Goal: Task Accomplishment & Management: Manage account settings

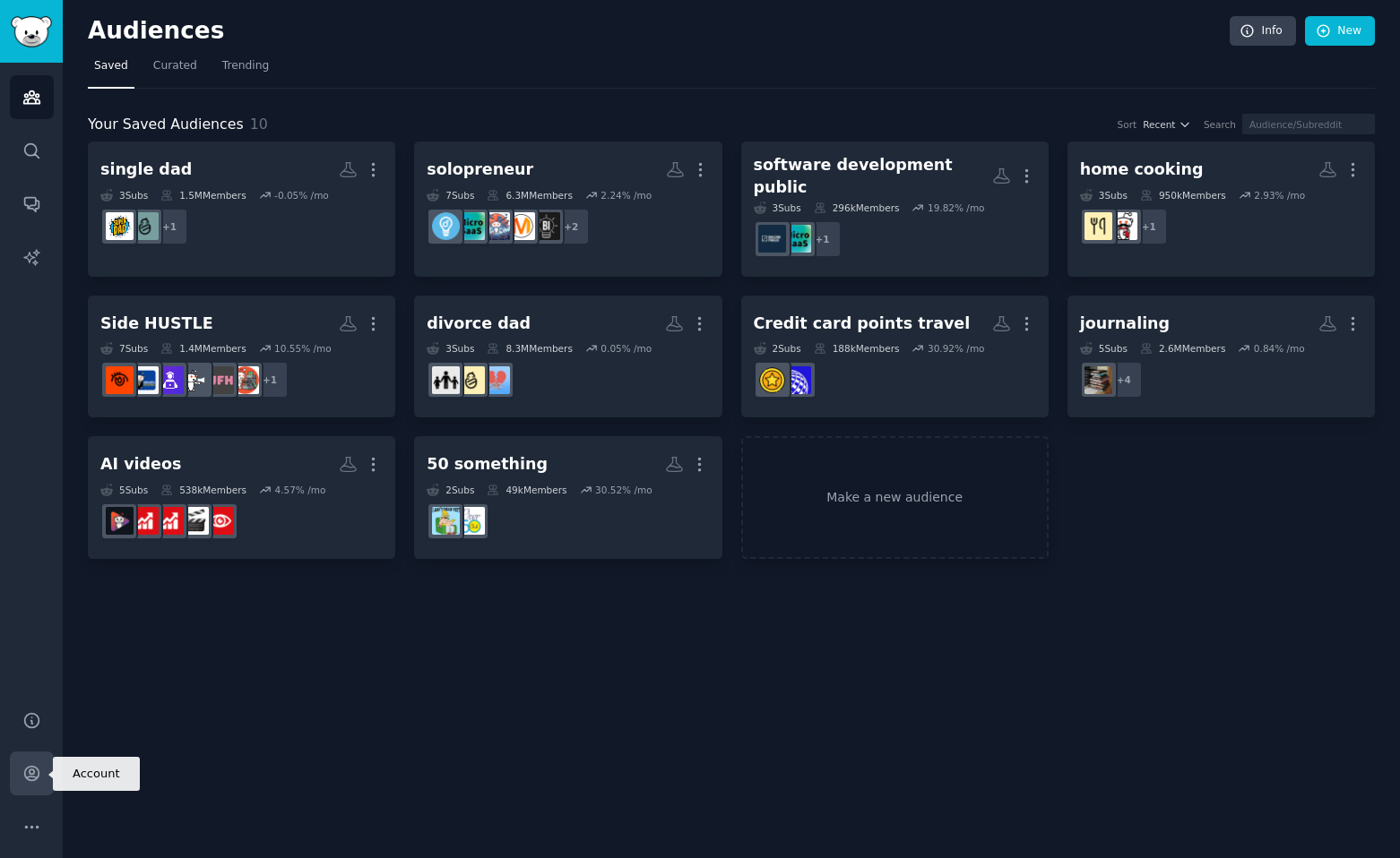
click at [36, 781] on icon "Sidebar" at bounding box center [32, 773] width 19 height 19
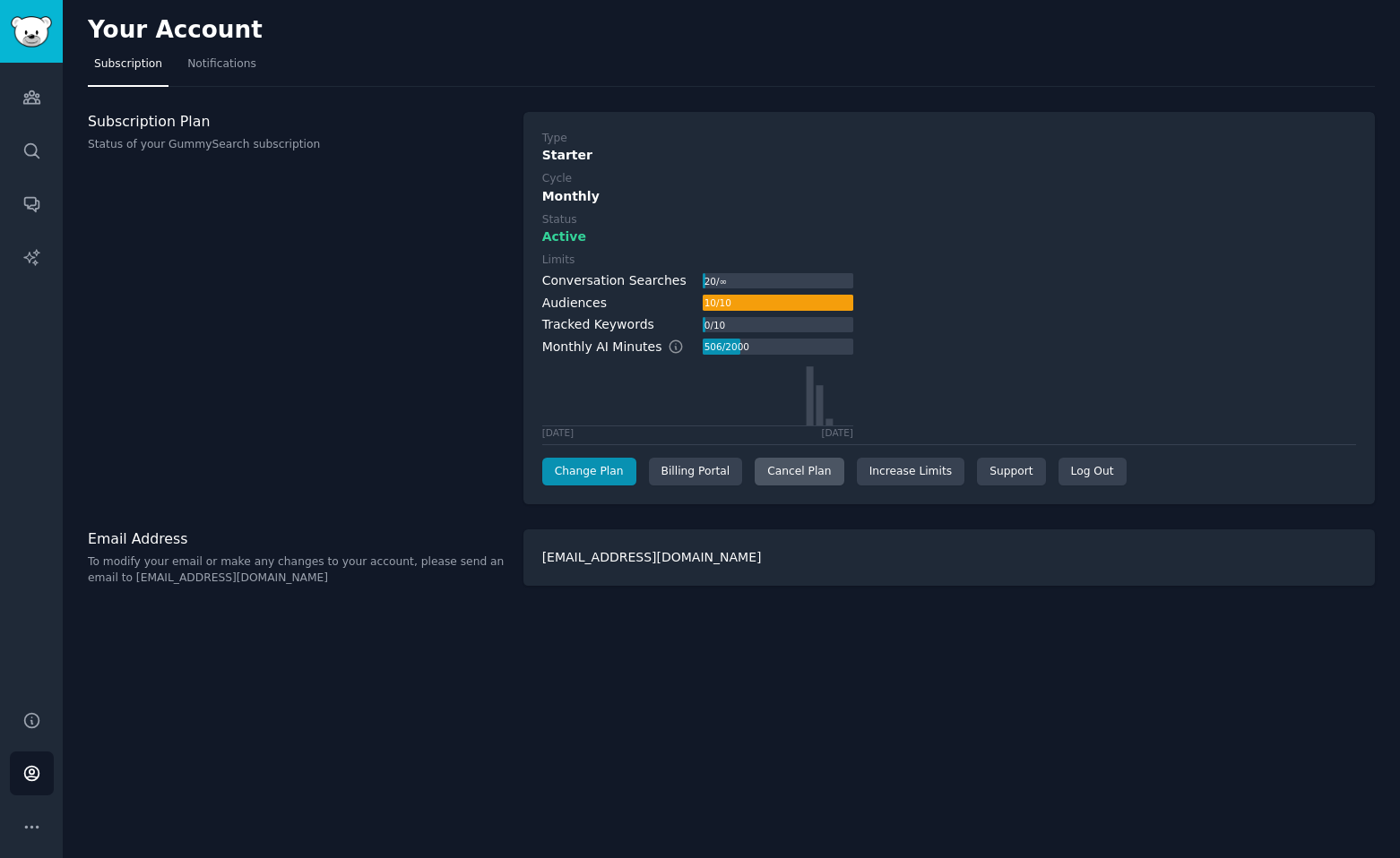
click at [780, 478] on div "Cancel Plan" at bounding box center [799, 471] width 89 height 28
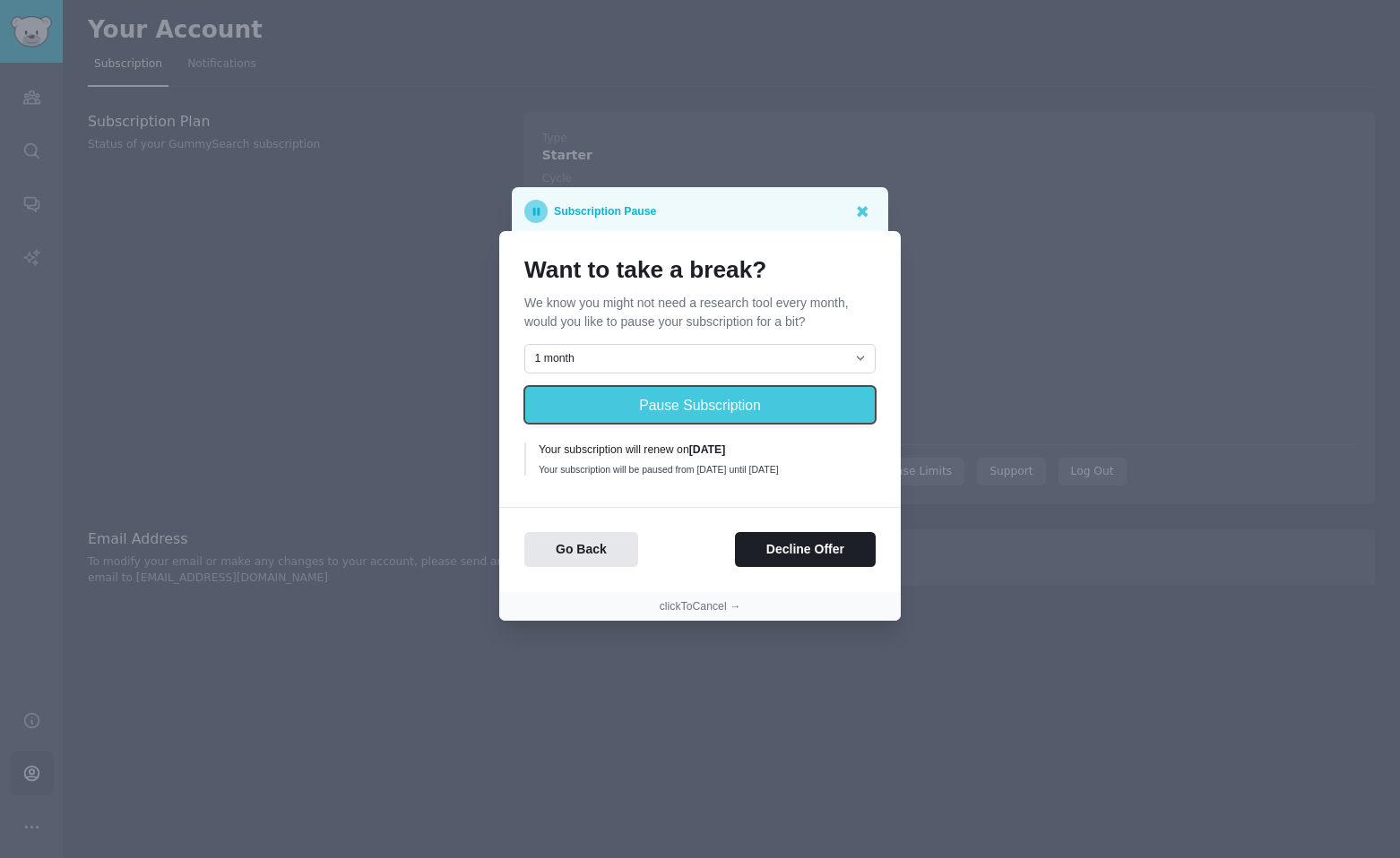
click at [655, 406] on button "Pause Subscription" at bounding box center [700, 405] width 351 height 37
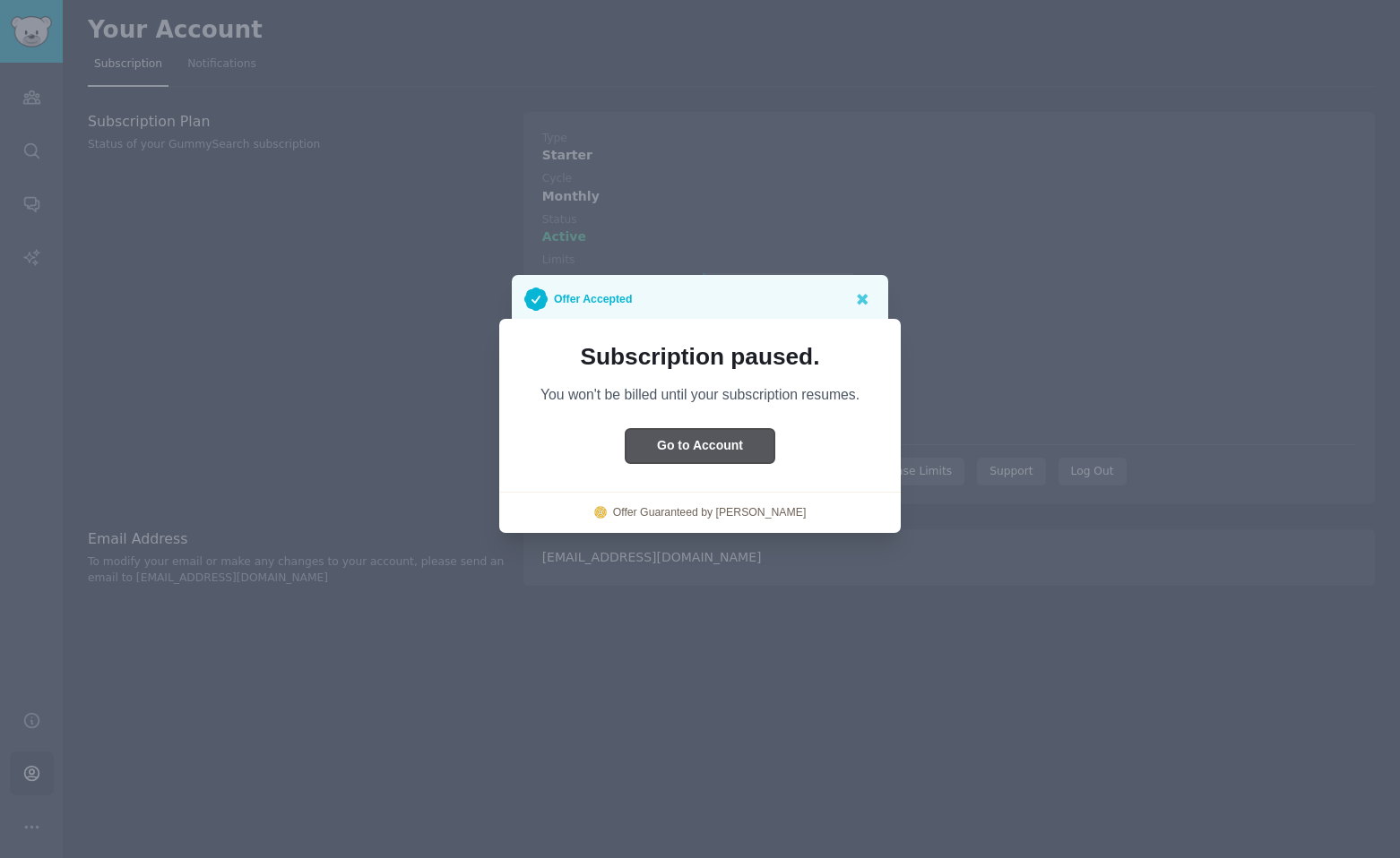
click at [678, 450] on button "Go to Account" at bounding box center [699, 447] width 149 height 35
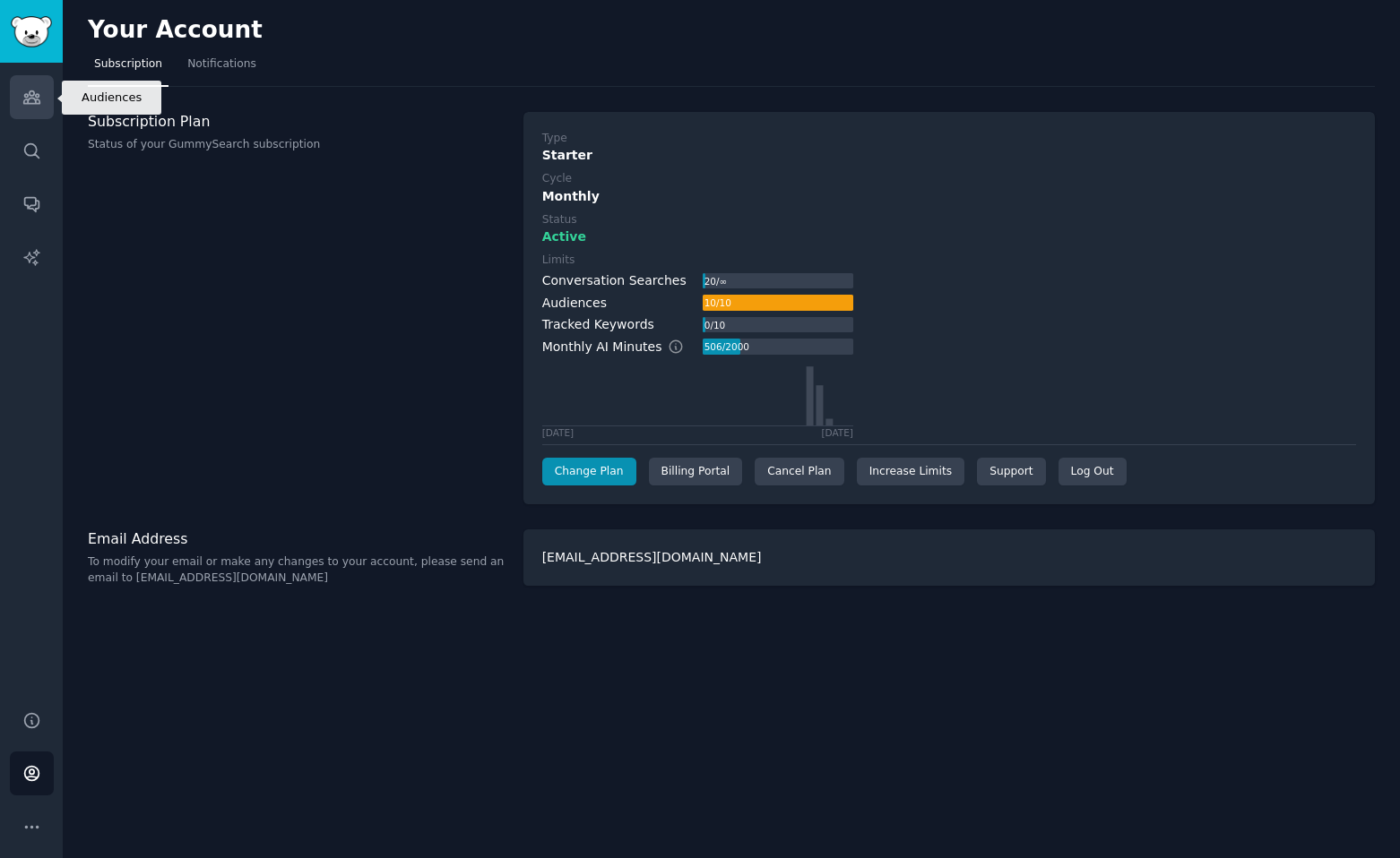
click at [29, 101] on icon "Sidebar" at bounding box center [32, 97] width 19 height 19
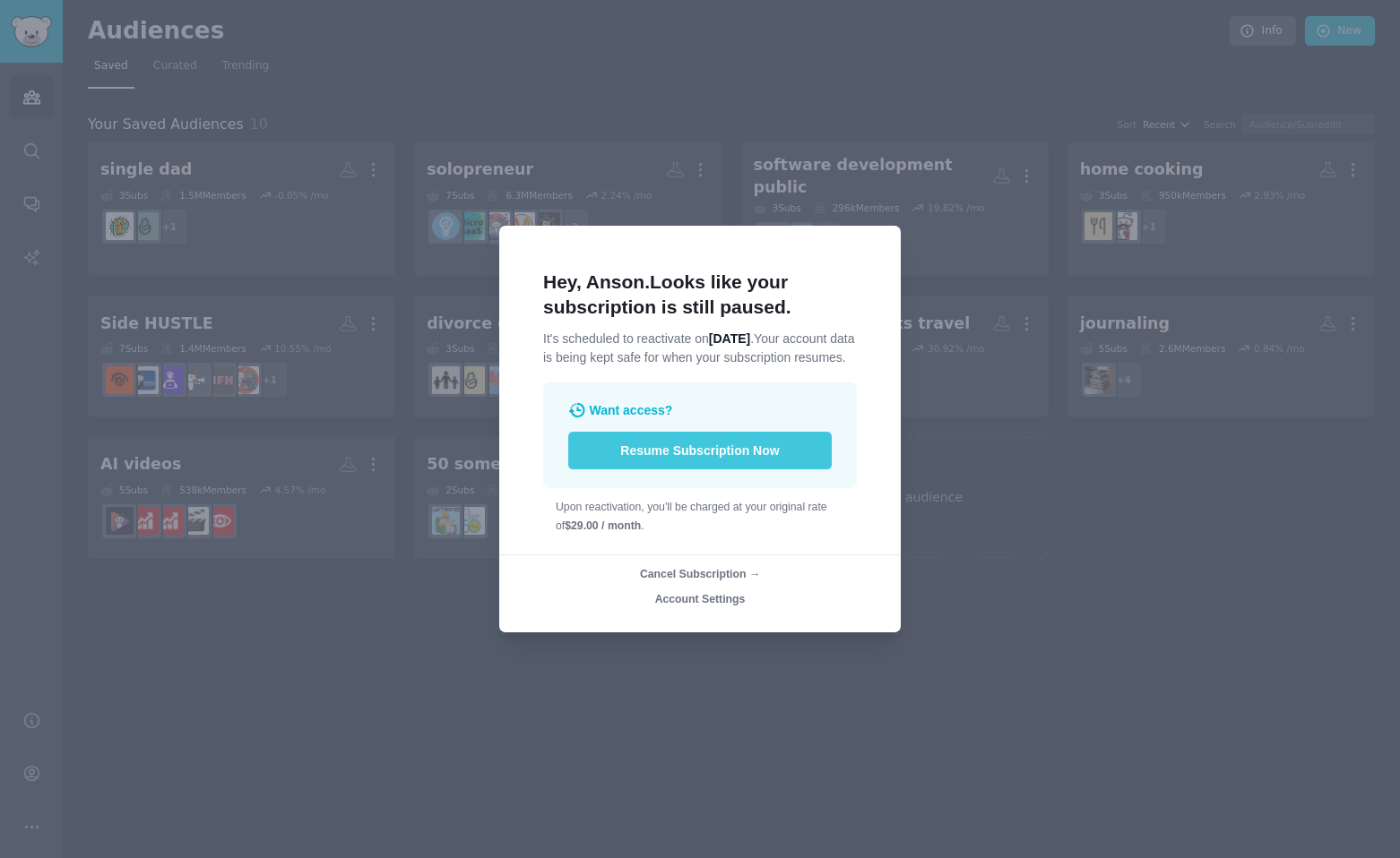
click at [663, 457] on button "Resume Subscription Now" at bounding box center [700, 450] width 263 height 37
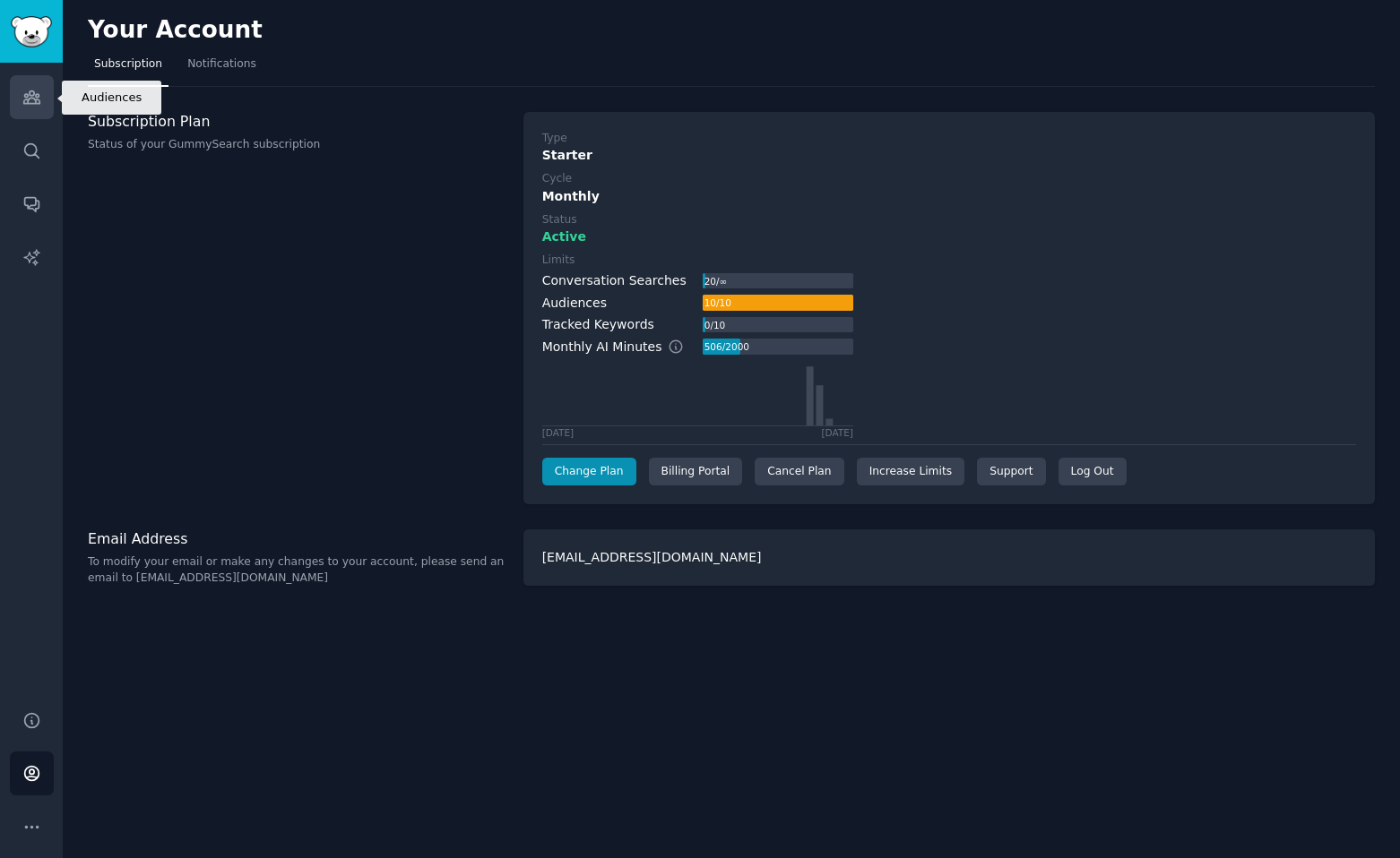
click at [39, 101] on icon "Sidebar" at bounding box center [31, 98] width 16 height 13
